Goal: Register for event/course

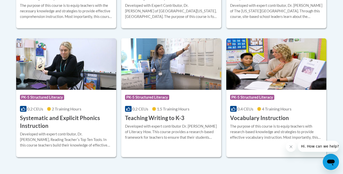
scroll to position [576, 0]
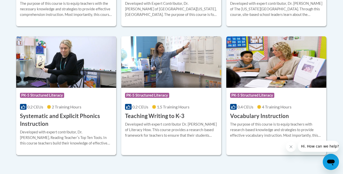
click at [53, 120] on h3 "Systematic and Explicit Phonics Instruction" at bounding box center [66, 120] width 93 height 16
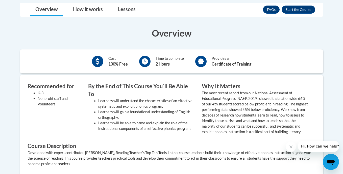
scroll to position [101, 0]
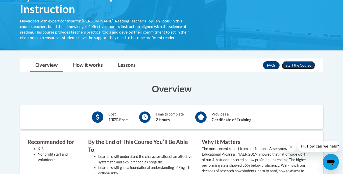
click at [288, 64] on button "Enroll" at bounding box center [299, 65] width 34 height 8
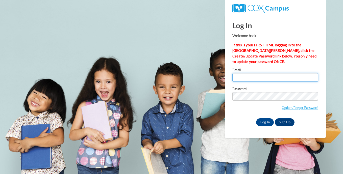
click at [253, 78] on input "Email" at bounding box center [276, 77] width 86 height 9
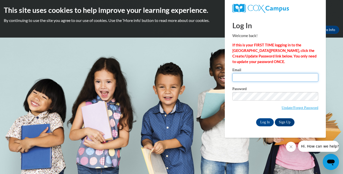
click at [245, 76] on input "Email" at bounding box center [276, 77] width 86 height 9
type input "[EMAIL_ADDRESS][DOMAIN_NAME]"
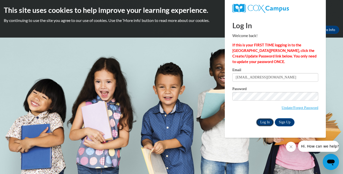
click at [264, 121] on input "Log In" at bounding box center [265, 123] width 18 height 8
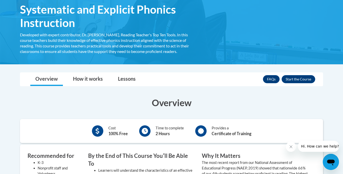
scroll to position [158, 0]
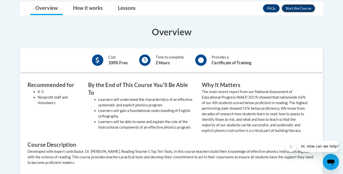
click at [293, 8] on button "Enroll" at bounding box center [299, 8] width 34 height 8
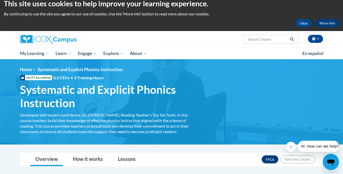
scroll to position [0, 0]
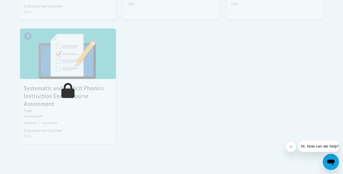
scroll to position [145, 0]
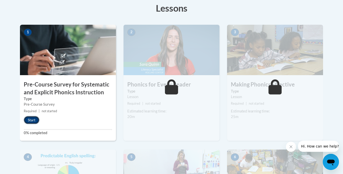
click at [32, 119] on button "Start" at bounding box center [32, 120] width 16 height 8
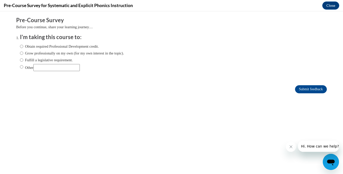
scroll to position [0, 0]
click at [22, 44] on input "Obtain required Professional Development credit." at bounding box center [21, 47] width 3 height 6
radio input "true"
click at [302, 85] on input "Submit feedback" at bounding box center [311, 89] width 32 height 8
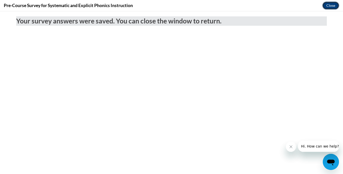
click at [330, 4] on button "Close" at bounding box center [331, 6] width 17 height 8
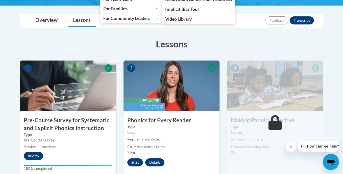
scroll to position [112, 0]
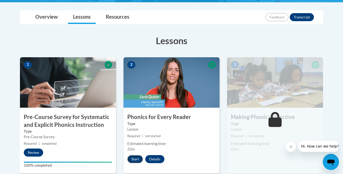
click at [138, 160] on button "Start" at bounding box center [135, 159] width 16 height 8
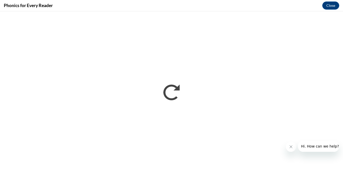
scroll to position [0, 0]
